Goal: Task Accomplishment & Management: Complete application form

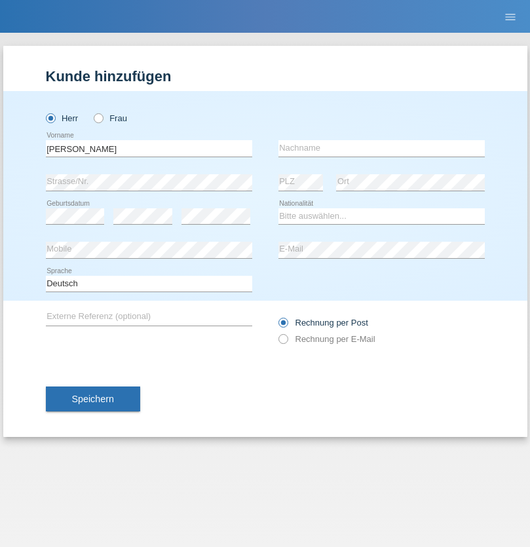
type input "[PERSON_NAME]"
click at [381, 148] on input "text" at bounding box center [381, 148] width 206 height 16
type input "[PERSON_NAME]"
select select "CH"
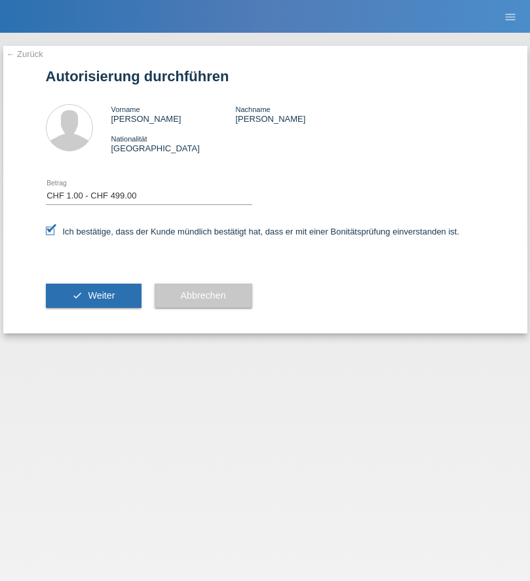
select select "1"
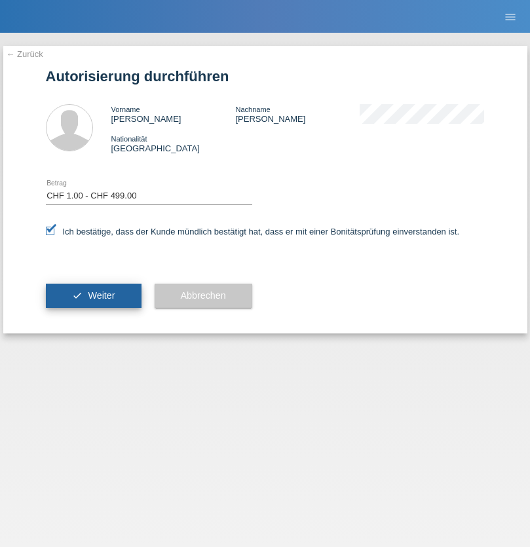
click at [93, 295] on span "Weiter" at bounding box center [101, 295] width 27 height 10
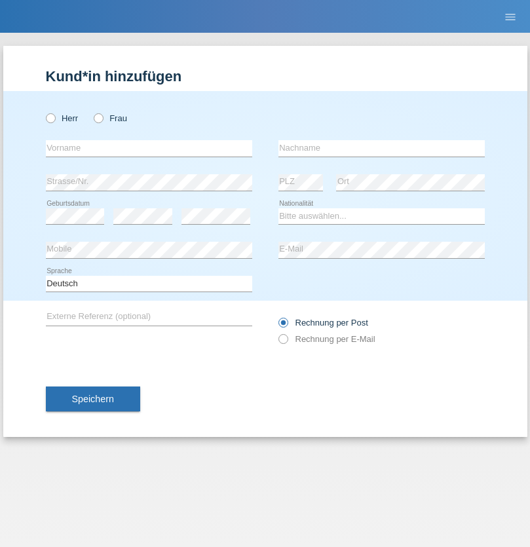
radio input "true"
click at [149, 148] on input "text" at bounding box center [149, 148] width 206 height 16
type input "Kevin"
click at [381, 148] on input "text" at bounding box center [381, 148] width 206 height 16
type input "Ferhati"
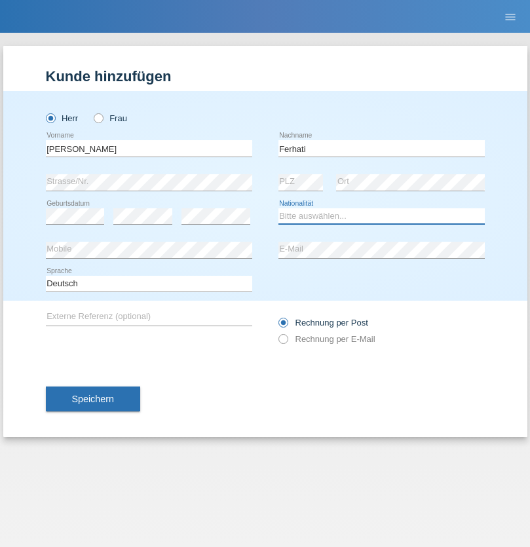
select select "DE"
select select "C"
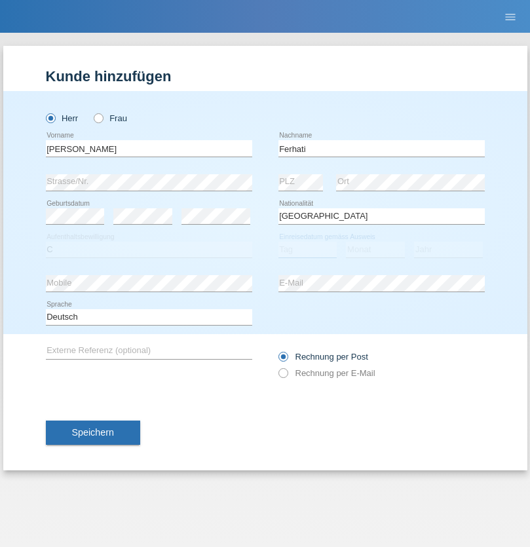
select select "14"
select select "02"
select select "2021"
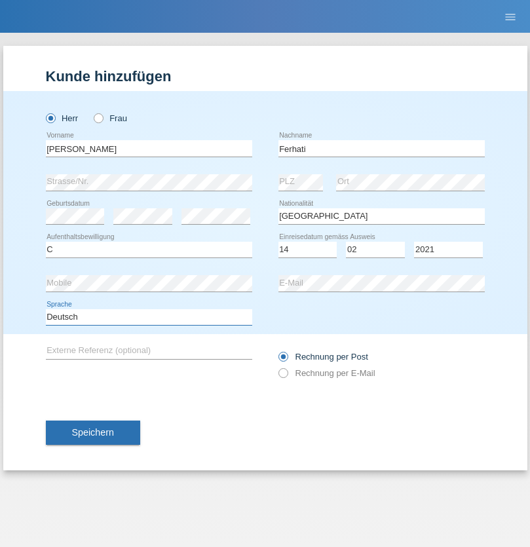
select select "en"
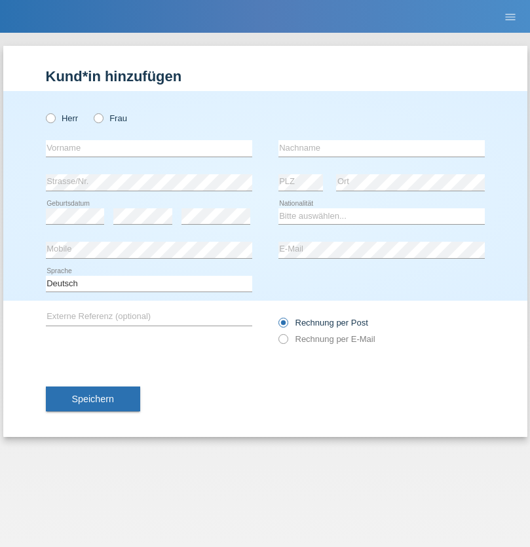
radio input "true"
click at [149, 148] on input "text" at bounding box center [149, 148] width 206 height 16
type input "firat"
click at [381, 148] on input "text" at bounding box center [381, 148] width 206 height 16
type input "kara"
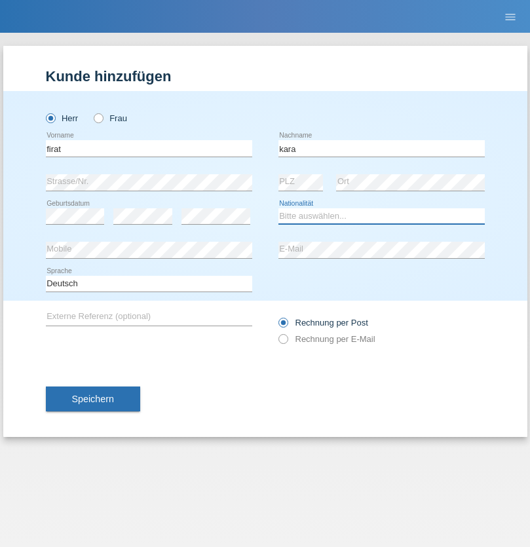
select select "CH"
radio input "true"
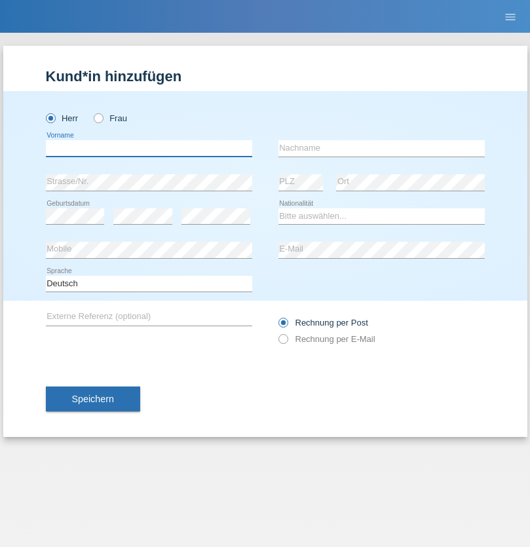
click at [149, 148] on input "text" at bounding box center [149, 148] width 206 height 16
type input "Bogdan"
click at [381, 148] on input "text" at bounding box center [381, 148] width 206 height 16
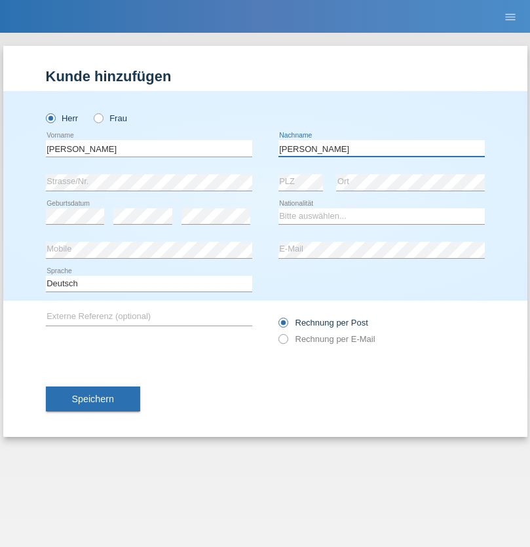
type input "Cristian"
select select "RO"
select select "C"
select select "11"
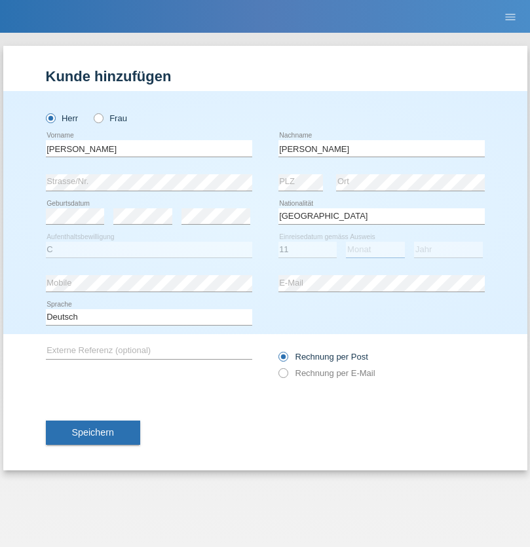
select select "02"
select select "2011"
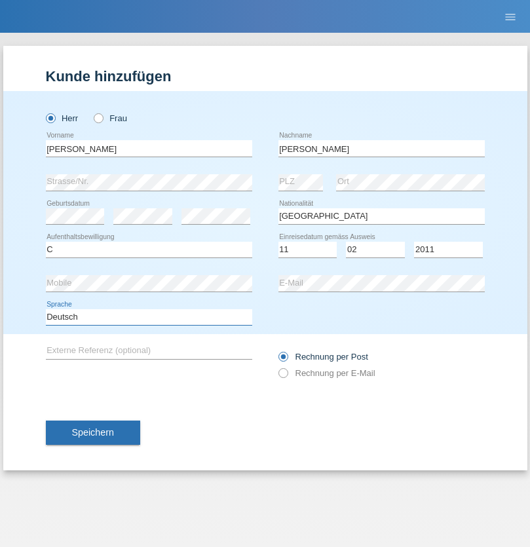
select select "en"
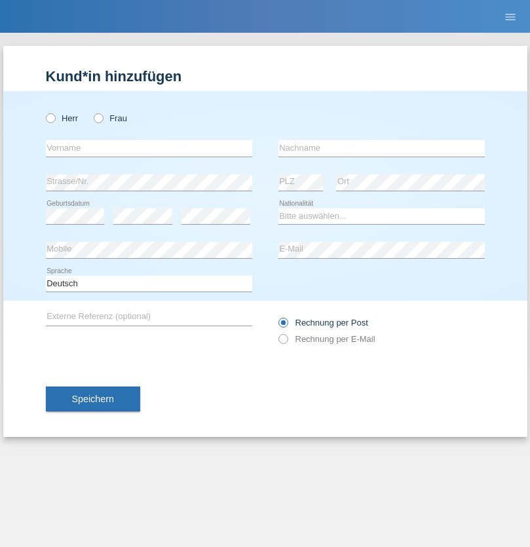
radio input "true"
click at [149, 148] on input "text" at bounding box center [149, 148] width 206 height 16
type input "[PERSON_NAME]"
click at [381, 148] on input "text" at bounding box center [381, 148] width 206 height 16
type input "Ymeri"
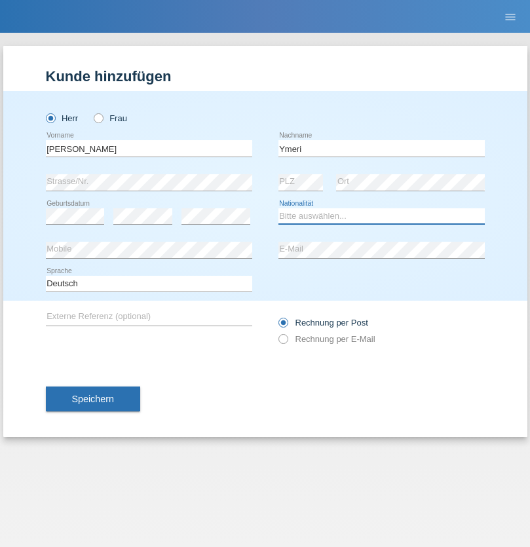
select select "XK"
select select "C"
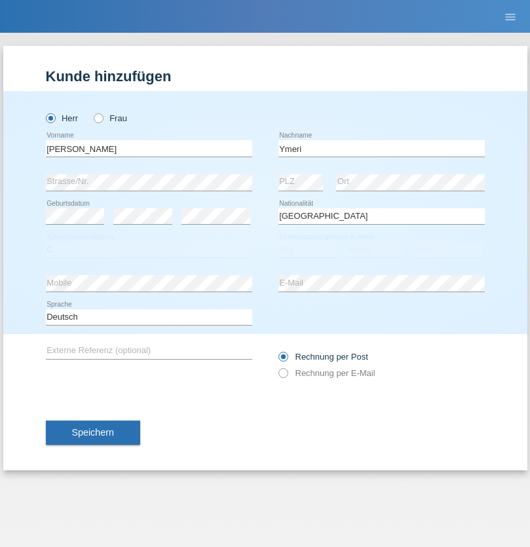
select select "21"
select select "03"
select select "1991"
